Goal: Information Seeking & Learning: Learn about a topic

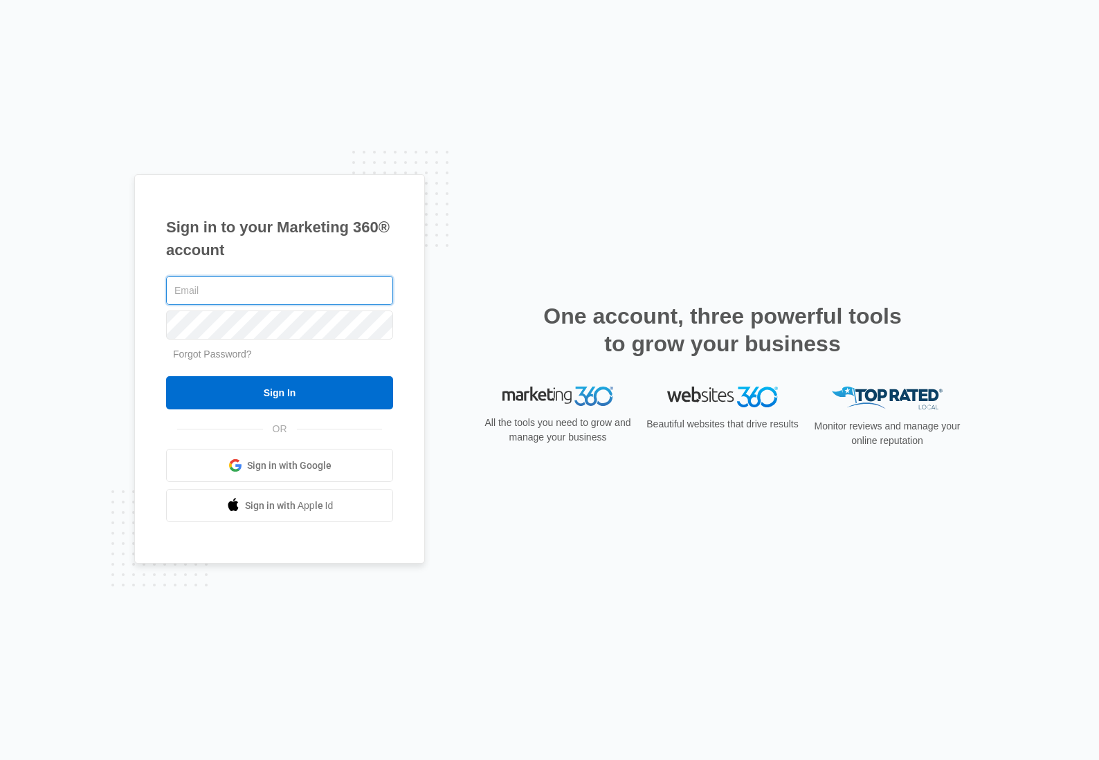
type input "[PERSON_NAME][EMAIL_ADDRESS][DOMAIN_NAME]"
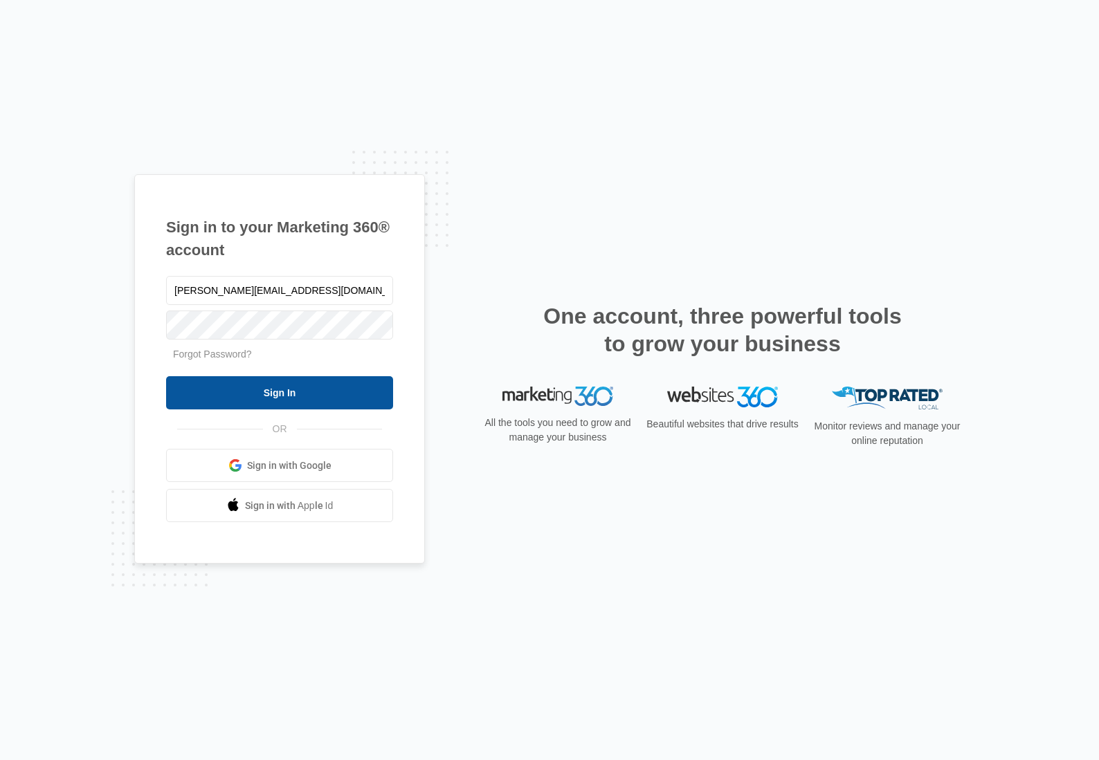
click at [279, 394] on input "Sign In" at bounding box center [279, 392] width 227 height 33
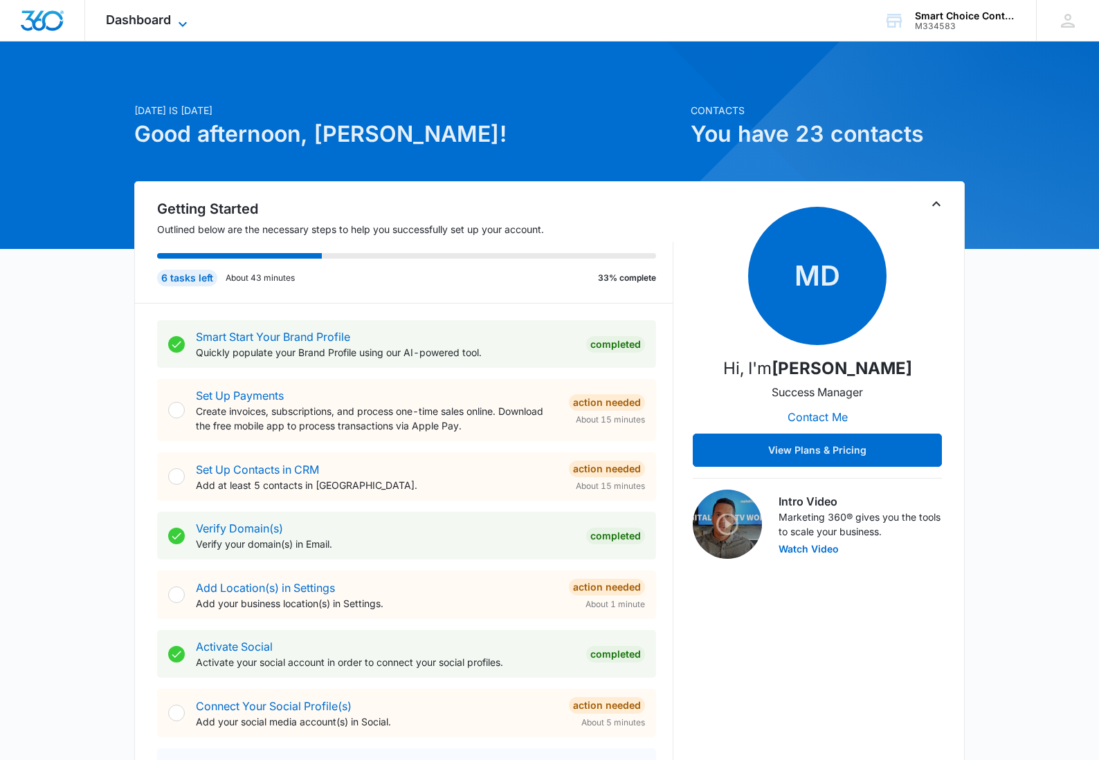
click at [184, 20] on icon at bounding box center [182, 24] width 17 height 17
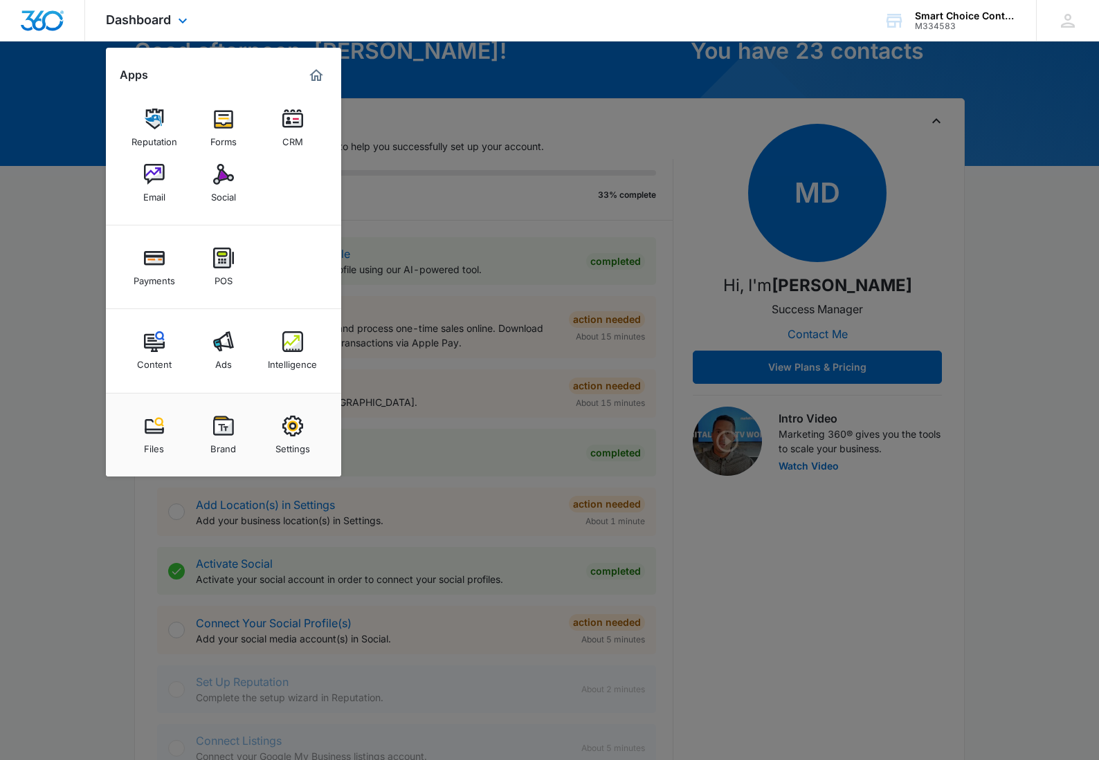
scroll to position [81, 0]
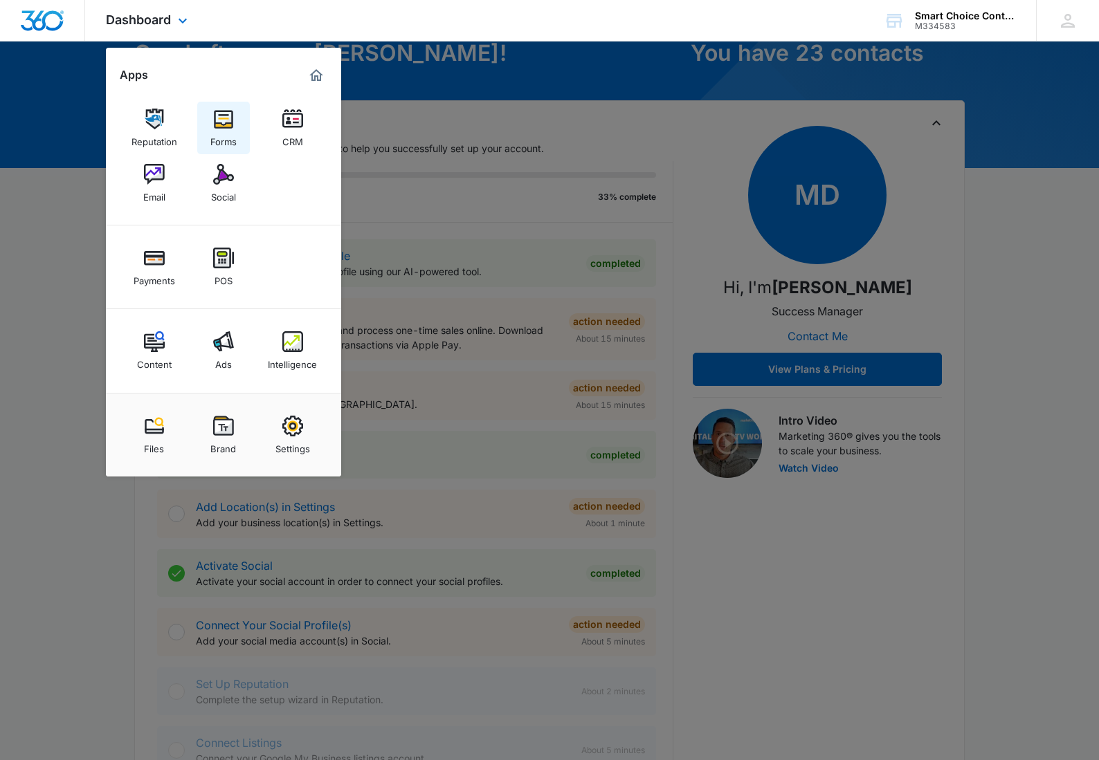
click at [225, 118] on img at bounding box center [223, 119] width 21 height 21
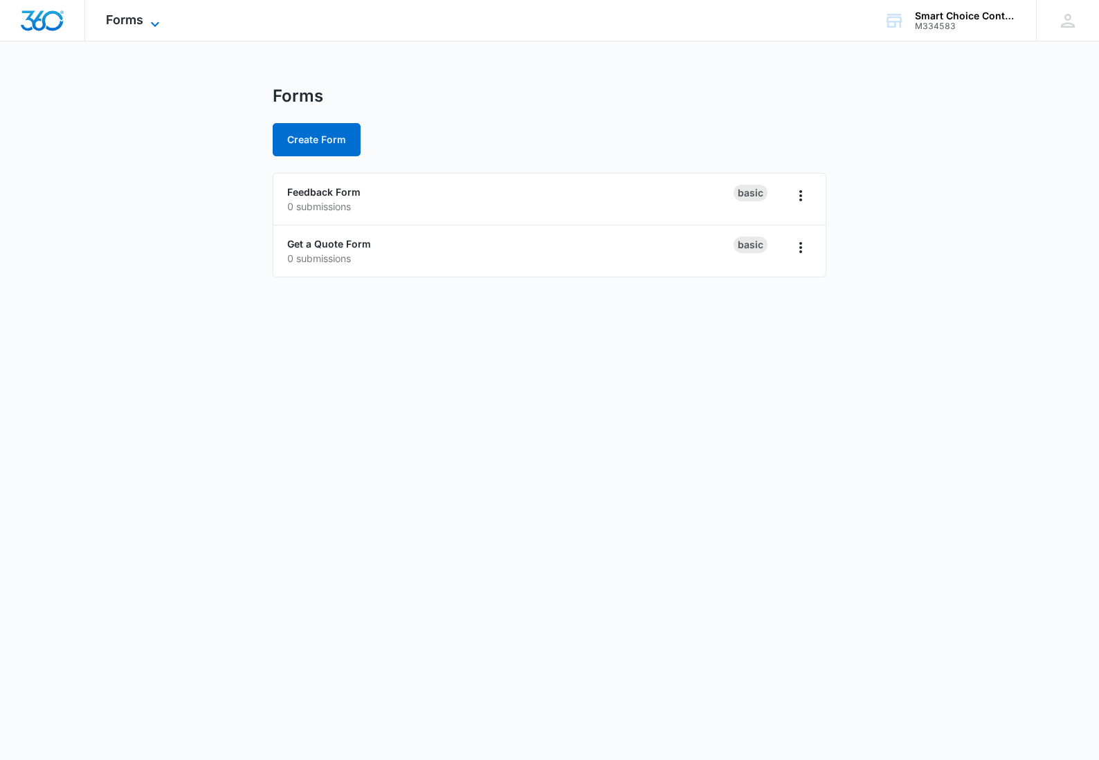
click at [141, 22] on span "Forms" at bounding box center [124, 19] width 37 height 15
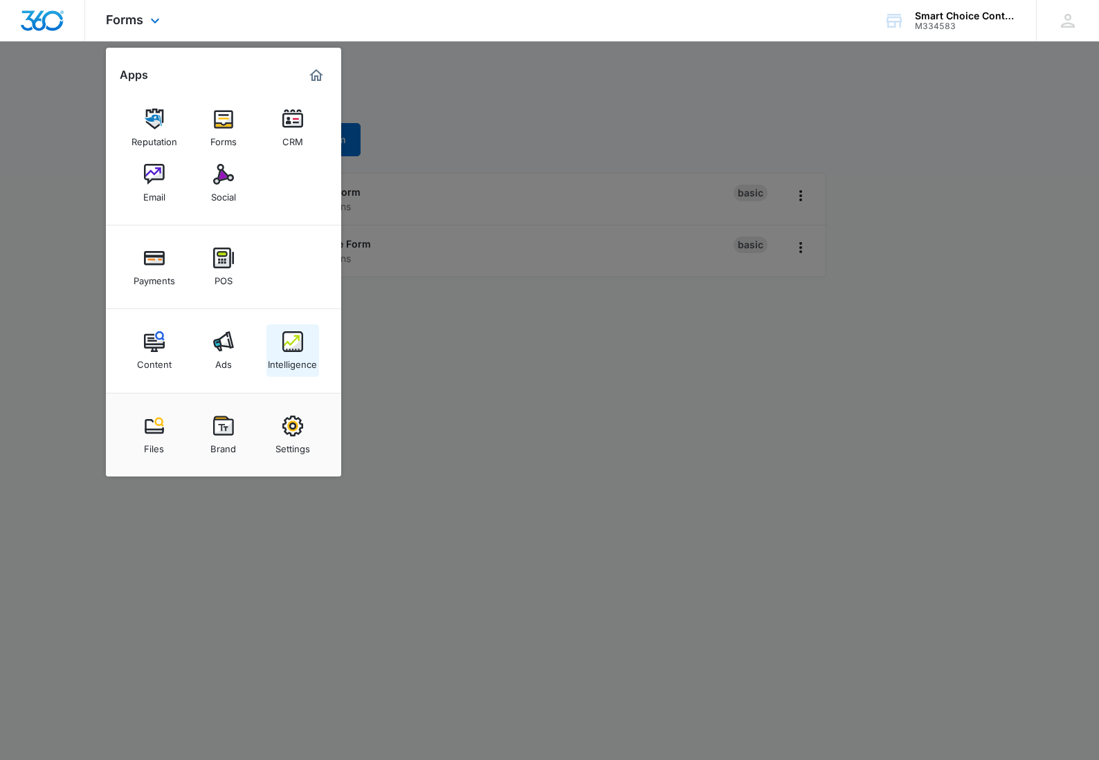
click at [293, 334] on img at bounding box center [292, 341] width 21 height 21
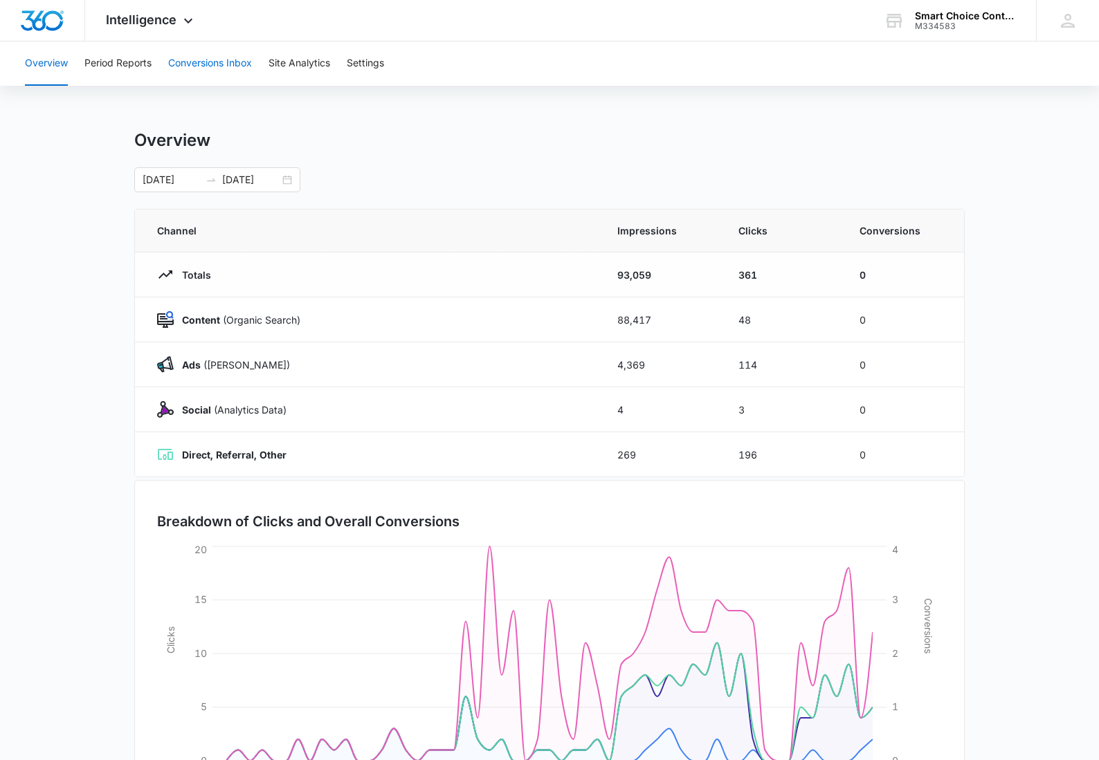
click at [207, 62] on button "Conversions Inbox" at bounding box center [210, 64] width 84 height 44
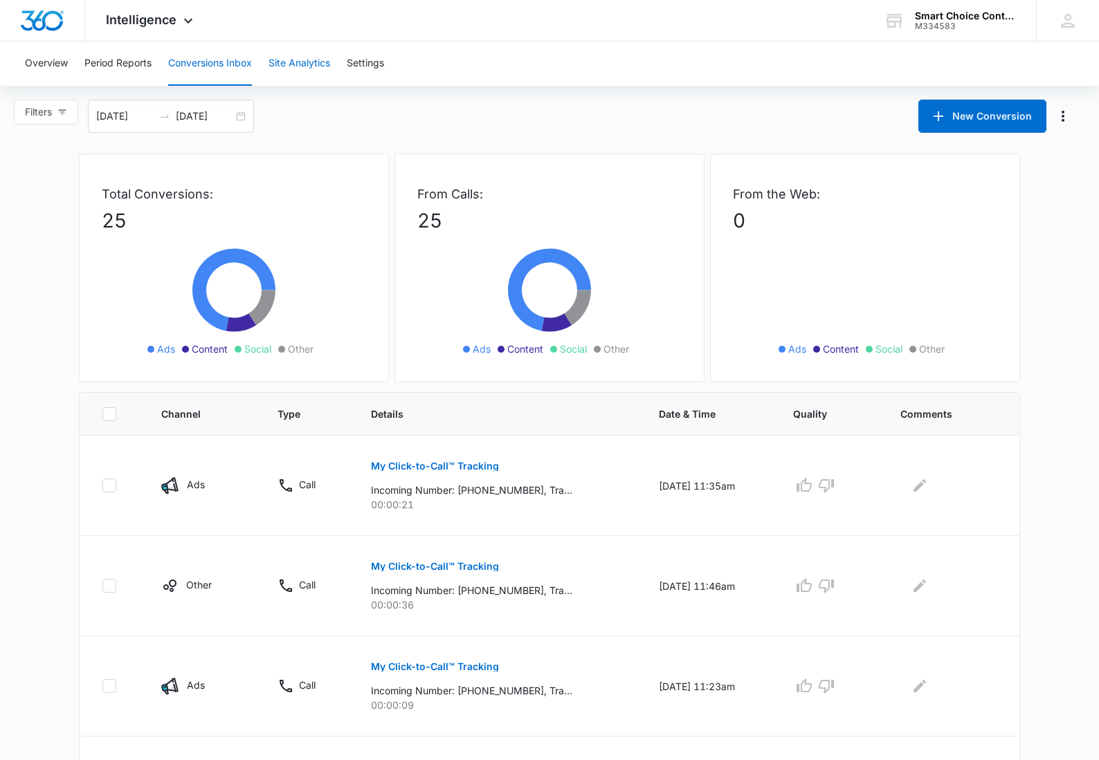
click at [317, 64] on button "Site Analytics" at bounding box center [299, 64] width 62 height 44
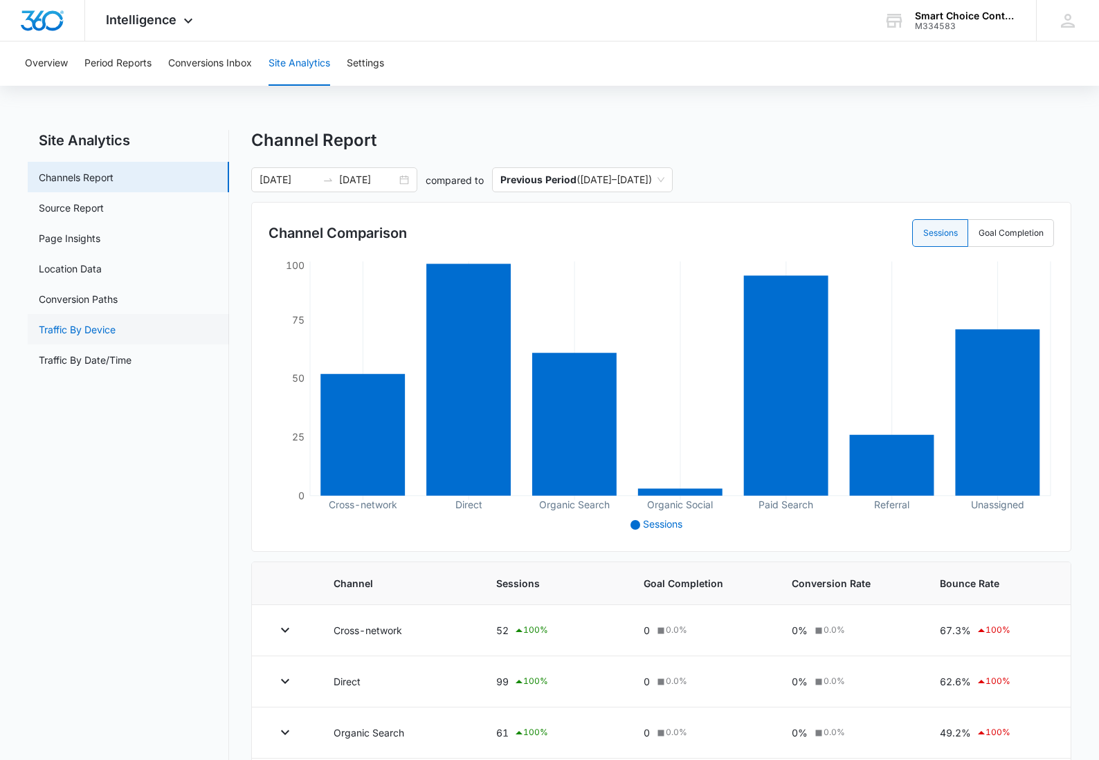
click at [95, 327] on link "Traffic By Device" at bounding box center [77, 329] width 77 height 15
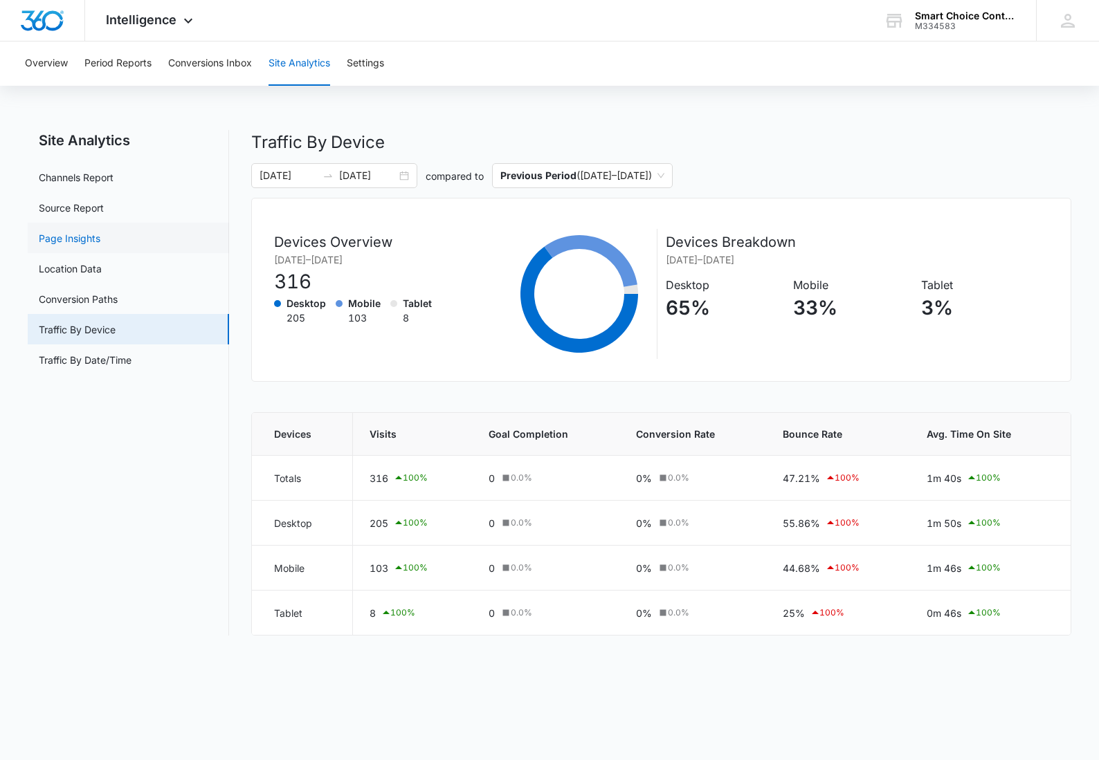
click at [64, 241] on link "Page Insights" at bounding box center [70, 238] width 62 height 15
